Goal: Task Accomplishment & Management: Use online tool/utility

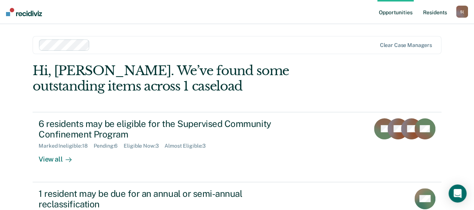
click at [437, 13] on link "Resident s" at bounding box center [434, 12] width 27 height 24
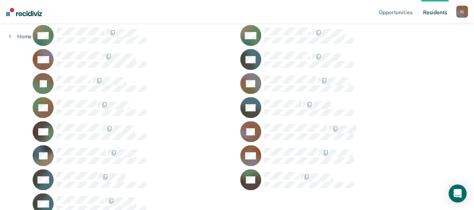
scroll to position [457, 0]
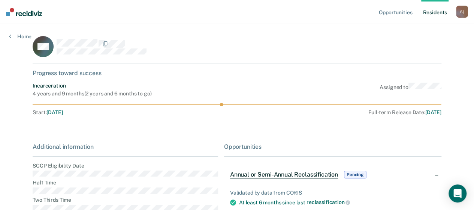
click at [321, 173] on span "Annual or Semi-Annual Reclassification" at bounding box center [284, 174] width 108 height 7
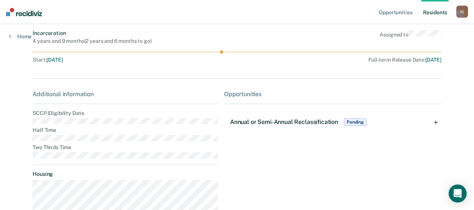
scroll to position [98, 0]
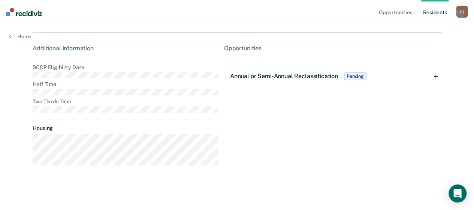
click at [325, 75] on span "Annual or Semi-Annual Reclassification" at bounding box center [284, 75] width 108 height 7
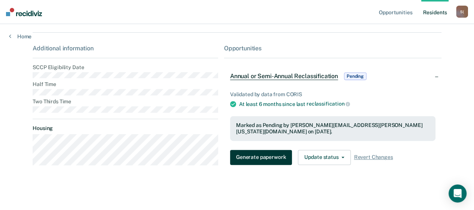
click at [265, 154] on button "Generate paperwork" at bounding box center [261, 157] width 62 height 15
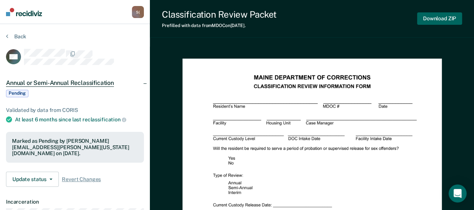
click at [442, 18] on button "Download ZIP" at bounding box center [439, 18] width 45 height 12
